Goal: Navigation & Orientation: Find specific page/section

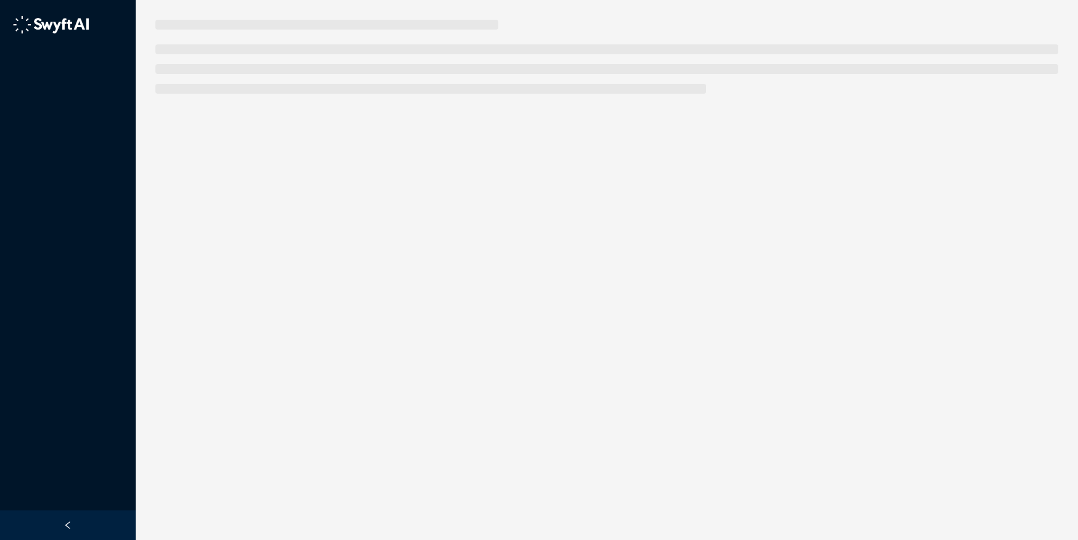
click at [1069, 204] on div at bounding box center [607, 270] width 942 height 540
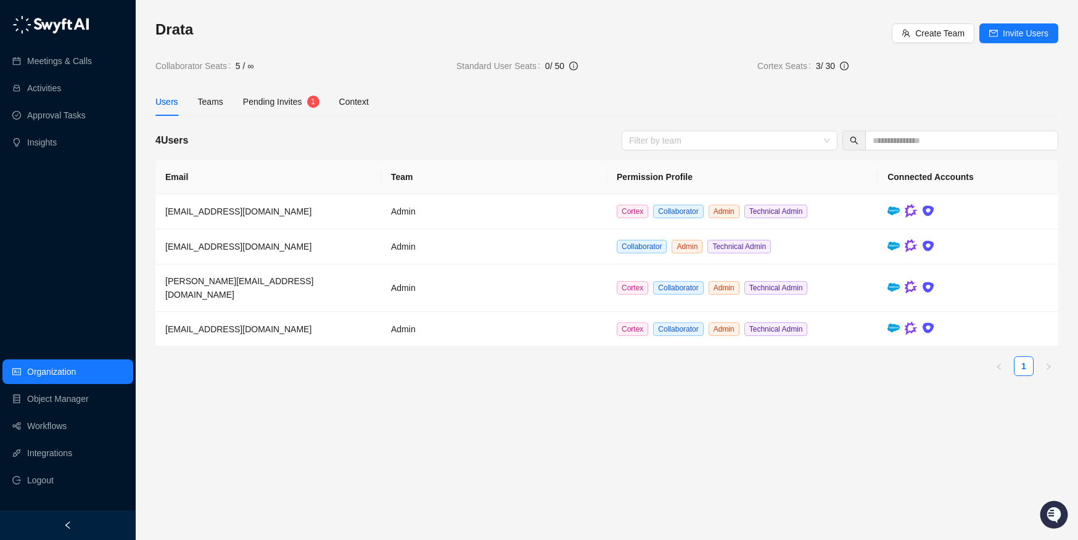
click at [396, 381] on main "Drata Create Team Invite Users Collaborator Seats 5 / ∞ Standard User Seats 0 /…" at bounding box center [606, 275] width 903 height 511
click at [58, 450] on link "Integrations" at bounding box center [49, 453] width 45 height 25
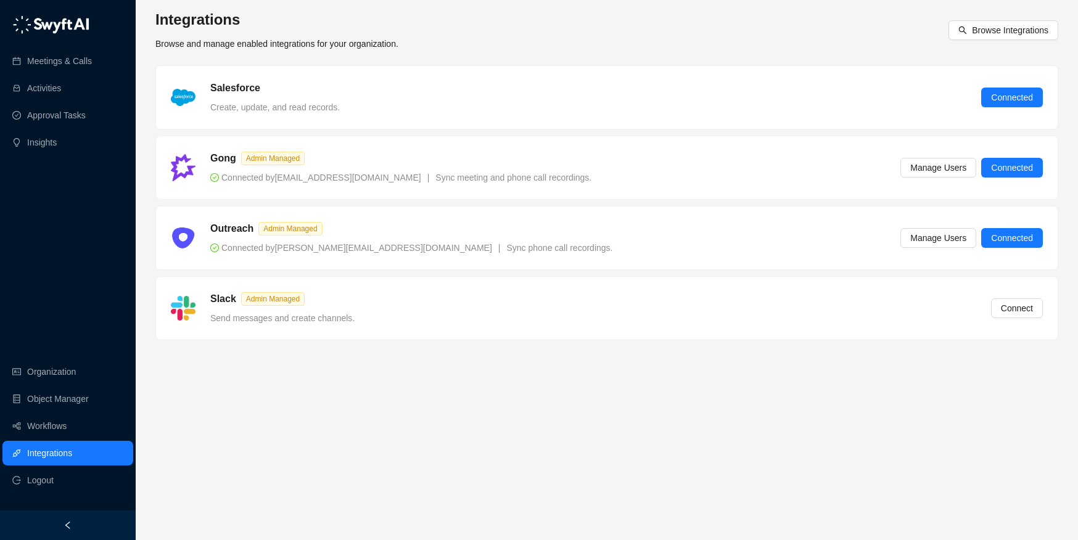
click at [307, 399] on main "Integrations Browse and manage enabled integrations for your organization. Brow…" at bounding box center [606, 270] width 903 height 521
click at [451, 386] on main "Integrations Browse and manage enabled integrations for your organization. Brow…" at bounding box center [606, 270] width 903 height 521
